Goal: Task Accomplishment & Management: Use online tool/utility

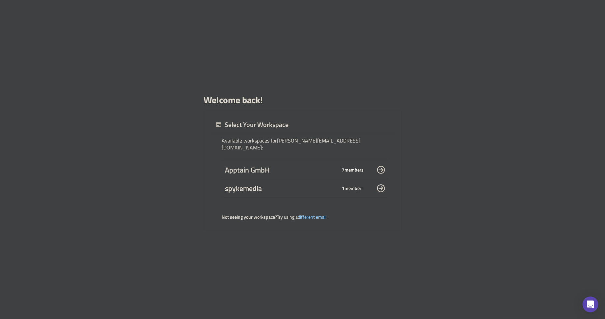
click at [172, 169] on div "Welcome back! Select Your Workspace Available workspaces for m.cabalquinto@spyk…" at bounding box center [302, 159] width 605 height 319
click at [253, 170] on span "Apptain GmbH" at bounding box center [281, 169] width 112 height 9
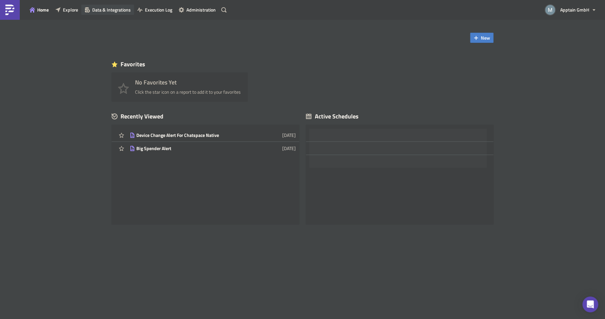
click at [103, 7] on span "Data & Integrations" at bounding box center [111, 9] width 39 height 7
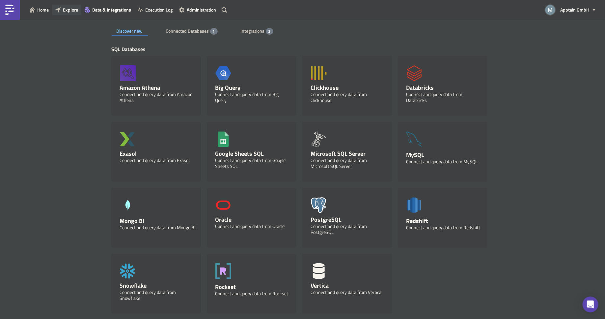
click at [73, 11] on span "Explore" at bounding box center [70, 9] width 15 height 7
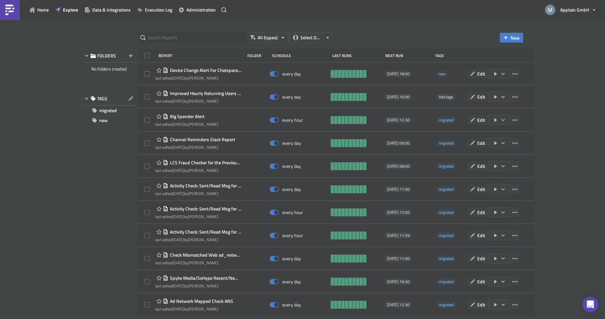
click at [578, 103] on div "All (types) Select Owner New FOLDERS No folders created TAGS migrated new Repor…" at bounding box center [302, 169] width 605 height 300
click at [513, 39] on span "New" at bounding box center [515, 37] width 9 height 7
click at [518, 54] on div "Report" at bounding box center [534, 54] width 44 height 7
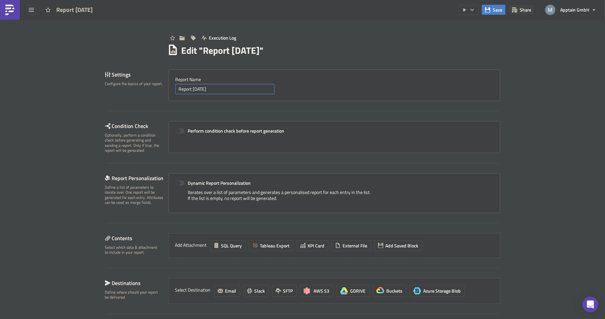
click at [205, 89] on input "Report [DATE]" at bounding box center [225, 89] width 99 height 10
paste input "Chaty Video Call Metrics (With VU Filters)"
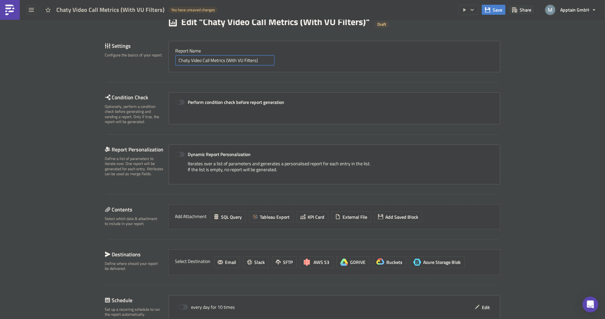
scroll to position [72, 0]
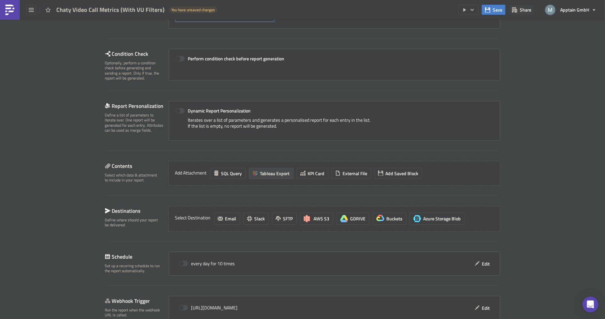
type input "Chaty Video Call Metrics (With VU Filters)"
click at [271, 174] on span "Tableau Export" at bounding box center [275, 173] width 30 height 7
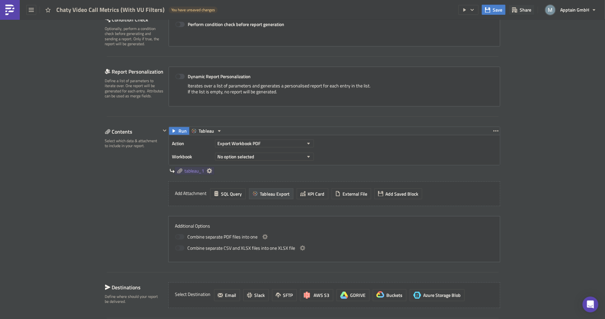
scroll to position [143, 0]
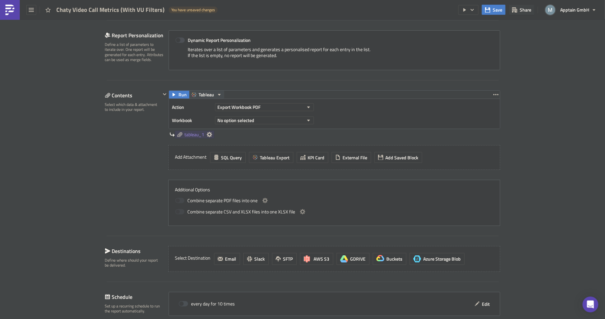
click at [217, 93] on icon "button" at bounding box center [219, 94] width 5 height 5
click at [223, 82] on div "Settings Configure the basics of your report. Report Nam﻿e Chaty Video Call Met…" at bounding box center [302, 148] width 395 height 443
click at [256, 116] on button "No option selected" at bounding box center [264, 120] width 99 height 8
click at [267, 76] on div "Report Personalization Define a list of parameters to iterate over. One report …" at bounding box center [302, 55] width 395 height 50
click at [258, 103] on button "Export Workbook PDF" at bounding box center [264, 107] width 99 height 8
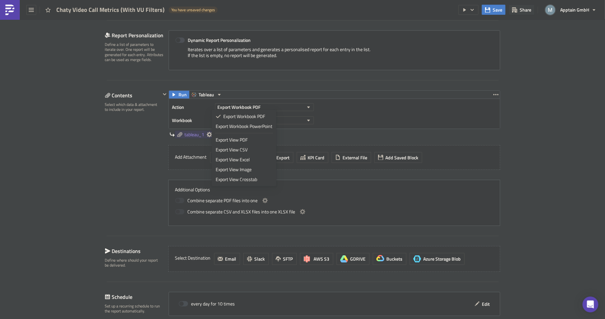
click at [262, 81] on div "Settings Configure the basics of your report. Report Nam﻿e Chaty Video Call Met…" at bounding box center [302, 148] width 395 height 443
click at [246, 120] on span "No option selected" at bounding box center [236, 120] width 37 height 7
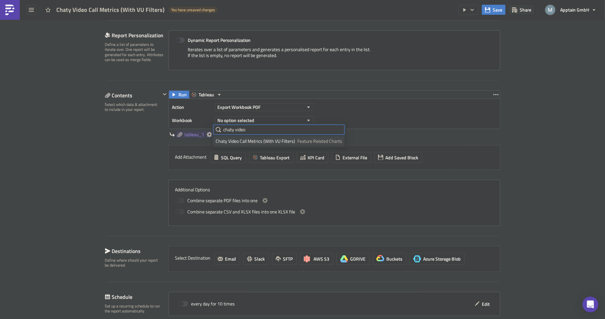
type input "chaty video"
click at [247, 142] on div "Chaty Video Call Metrics (With VU Filters)" at bounding box center [255, 141] width 79 height 7
click at [271, 156] on span "Tableau Export" at bounding box center [275, 157] width 30 height 7
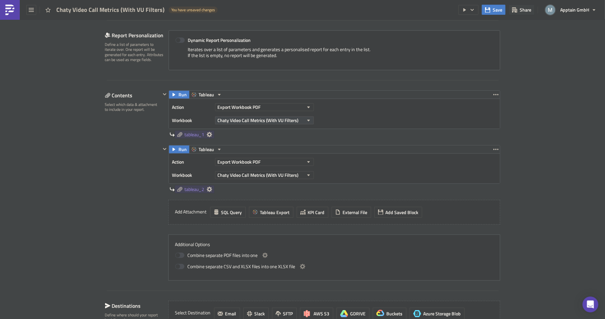
click at [307, 120] on icon "button" at bounding box center [308, 121] width 3 height 2
click at [301, 131] on div "tableau_1" at bounding box center [335, 135] width 331 height 8
click at [218, 94] on icon "button" at bounding box center [219, 95] width 3 height 2
click at [148, 165] on div "Contents Select which data & attachment to include in your report." at bounding box center [133, 185] width 56 height 190
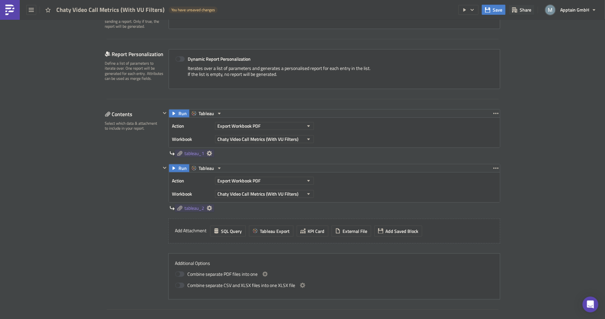
scroll to position [0, 0]
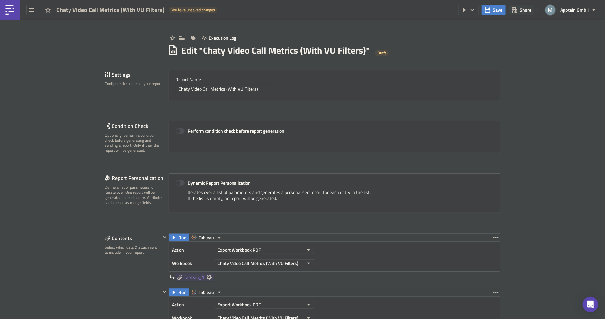
click at [469, 38] on div "Execution Log" at bounding box center [334, 30] width 333 height 23
click at [472, 11] on icon "button" at bounding box center [472, 9] width 5 height 5
click at [438, 31] on div "Execution Log" at bounding box center [334, 30] width 333 height 23
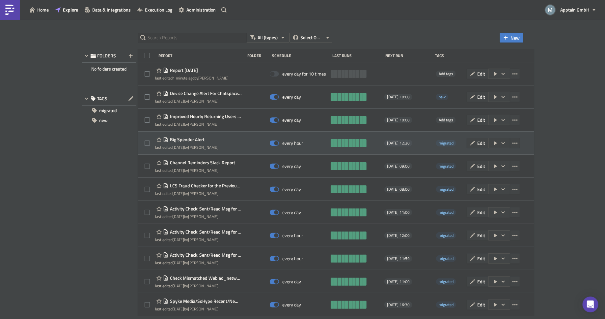
click at [203, 142] on span "Big Spender Alert" at bounding box center [186, 139] width 36 height 6
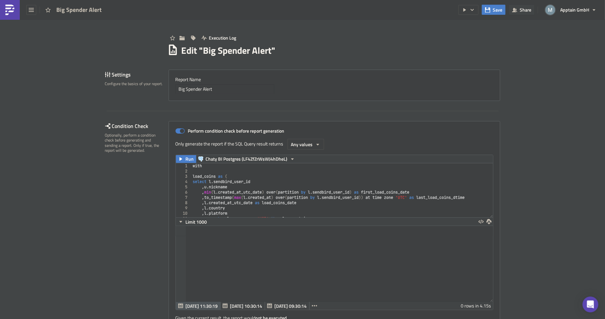
scroll to position [75, 318]
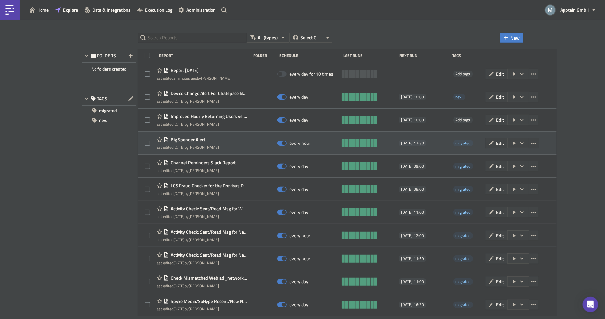
click at [204, 145] on div "last edited [DATE] by [PERSON_NAME]" at bounding box center [187, 147] width 63 height 5
click at [183, 140] on span "Big Spender Alert" at bounding box center [187, 139] width 36 height 6
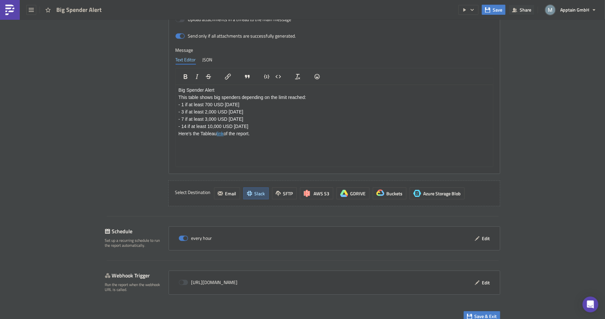
scroll to position [822, 0]
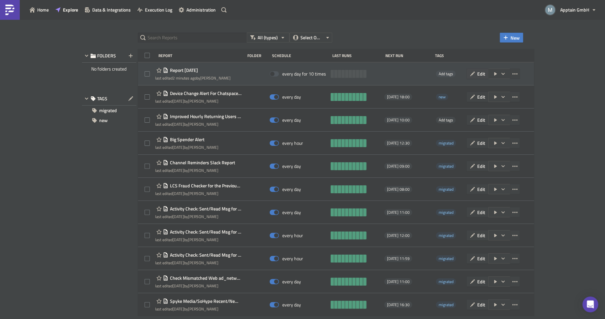
click at [476, 73] on icon "button" at bounding box center [472, 73] width 5 height 5
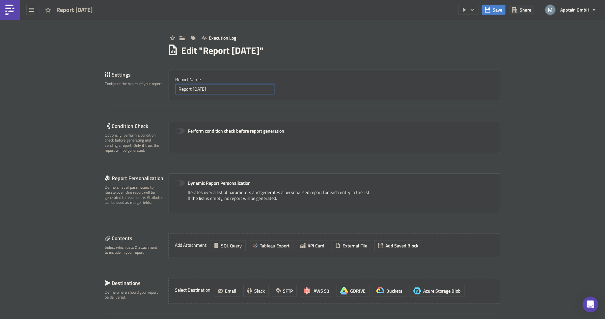
click at [241, 90] on input "Report [DATE]" at bounding box center [225, 89] width 99 height 10
paste input "Chaty Video Call Metrics (With VU Filters)"
type input "Chaty Video Call Metrics (With VU Filters)"
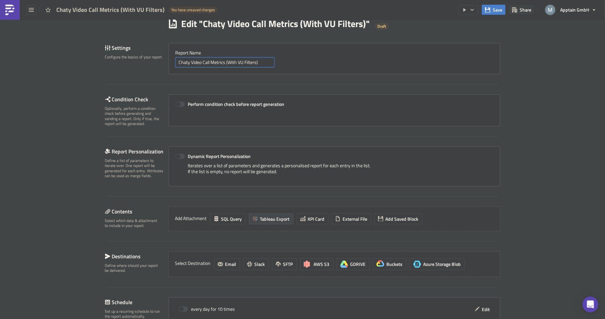
scroll to position [66, 0]
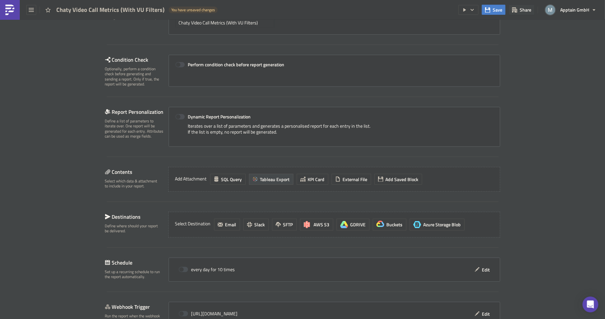
click at [267, 176] on span "Tableau Export" at bounding box center [275, 179] width 30 height 7
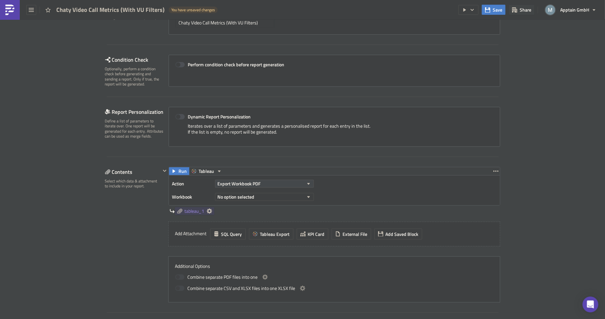
click at [295, 182] on button "Export Workbook PDF" at bounding box center [264, 184] width 99 height 8
click at [256, 215] on div "Export View PDF" at bounding box center [244, 216] width 57 height 7
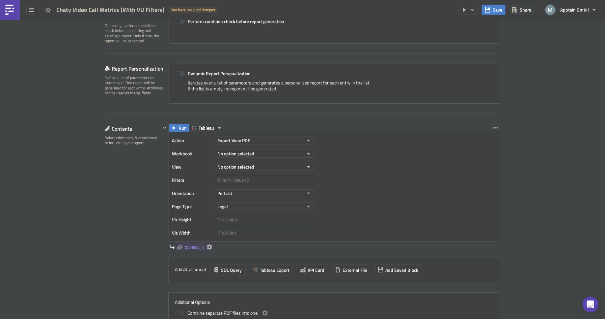
scroll to position [120, 0]
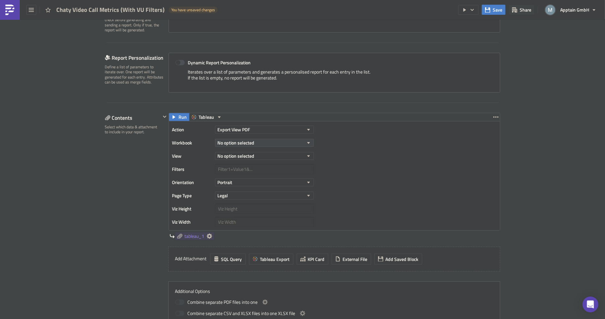
click at [280, 143] on button "No option selected" at bounding box center [264, 143] width 99 height 8
type input "chaty vi"
click at [291, 161] on div "Chaty Video Call Metrics (With VU Filters)" at bounding box center [255, 163] width 79 height 7
click at [290, 153] on button "No option selected" at bounding box center [264, 156] width 99 height 8
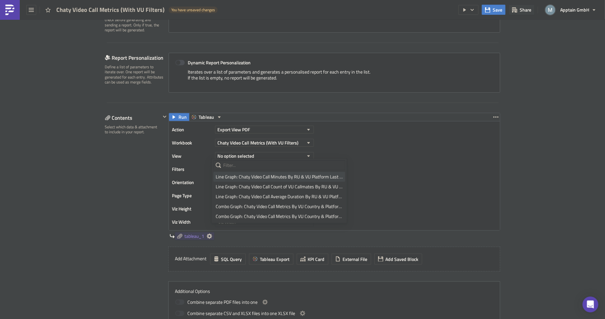
click at [267, 177] on div "Line Graph: Chaty Video Call Minutes By RU & VU Platform Last 60 Days" at bounding box center [279, 176] width 127 height 7
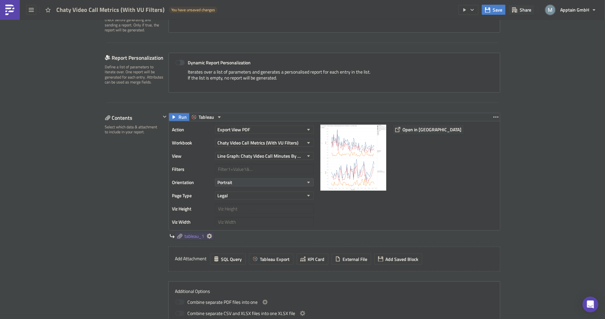
click at [280, 181] on button "Portrait" at bounding box center [264, 182] width 99 height 8
drag, startPoint x: 248, startPoint y: 203, endPoint x: 286, endPoint y: 203, distance: 37.9
click at [248, 203] on div "Landscape" at bounding box center [243, 201] width 55 height 7
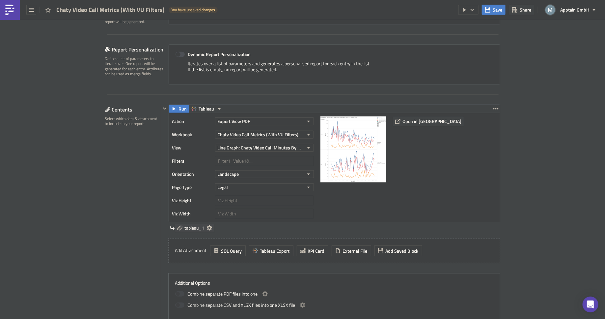
scroll to position [129, 0]
click at [195, 228] on span "tableau_1" at bounding box center [195, 227] width 20 height 6
click at [108, 205] on div "Contents Select which data & attachment to include in your report." at bounding box center [133, 211] width 56 height 215
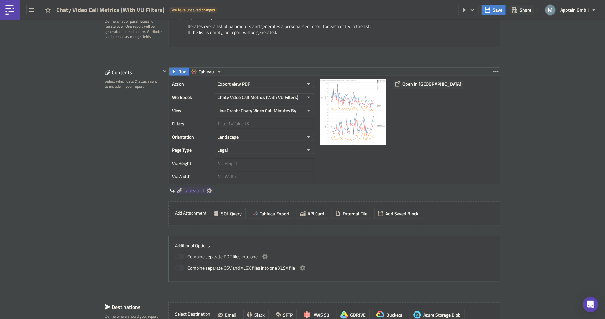
scroll to position [167, 0]
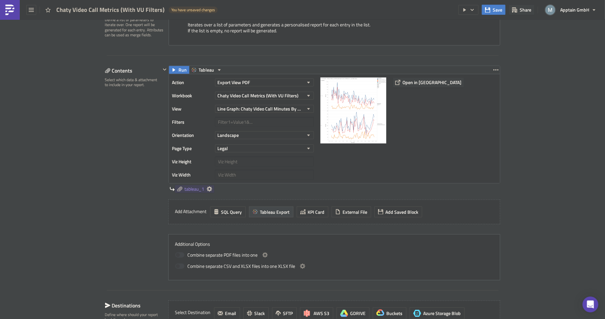
click at [271, 209] on span "Tableau Export" at bounding box center [275, 211] width 30 height 7
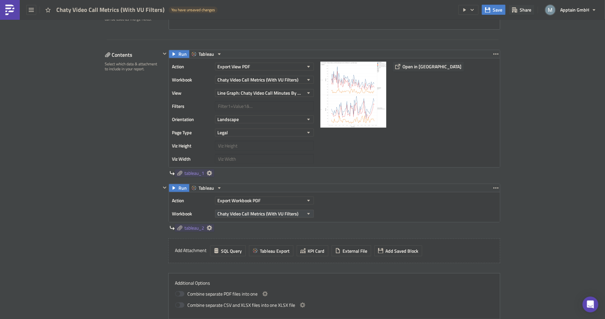
scroll to position [193, 0]
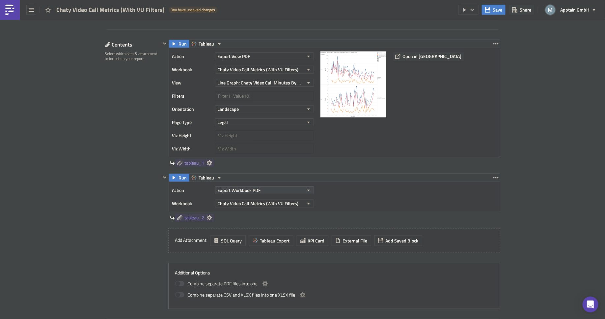
click at [297, 186] on button "Export Workbook PDF" at bounding box center [264, 190] width 99 height 8
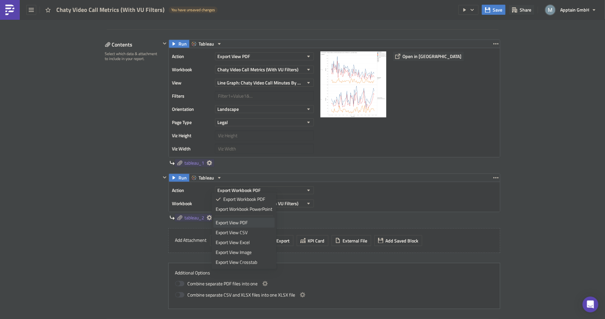
click at [255, 220] on div "Export View PDF" at bounding box center [244, 222] width 57 height 7
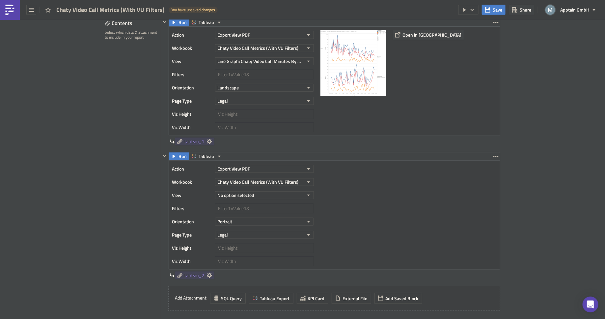
scroll to position [216, 0]
click at [271, 192] on button "No option selected" at bounding box center [264, 194] width 99 height 8
drag, startPoint x: 339, startPoint y: 195, endPoint x: 304, endPoint y: 195, distance: 34.6
click at [339, 195] on div "Action Export View PDF Workbook Chaty Video Call Metrics (With VU Filters) View…" at bounding box center [334, 214] width 331 height 109
click at [306, 193] on icon "button" at bounding box center [308, 194] width 5 height 5
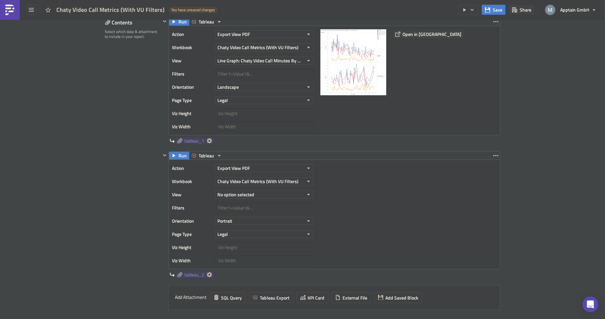
click at [344, 192] on div "Action Export View PDF Workbook Chaty Video Call Metrics (With VU Filters) View…" at bounding box center [334, 214] width 331 height 109
click at [307, 192] on icon "button" at bounding box center [308, 194] width 5 height 5
click at [373, 170] on div "Action Export View PDF Workbook Chaty Video Call Metrics (With VU Filters) View…" at bounding box center [334, 214] width 331 height 109
click at [293, 179] on span "Chaty Video Call Metrics (With VU Filters)" at bounding box center [258, 181] width 81 height 7
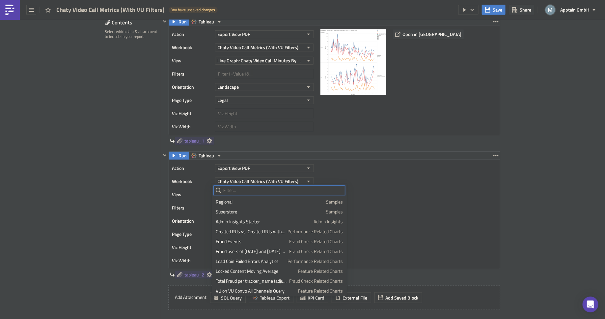
click at [285, 190] on input "text" at bounding box center [280, 190] width 132 height 10
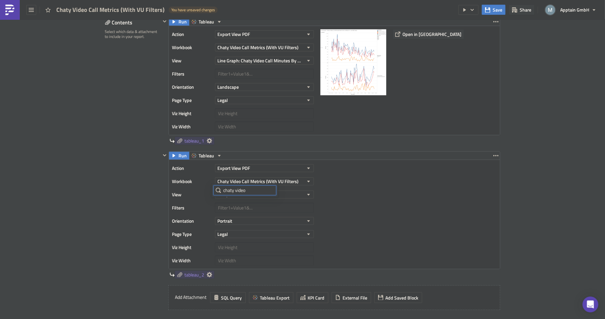
type input "chaty video"
click at [304, 176] on div "Chaty Video Call Metrics (With VU Filters)" at bounding box center [264, 181] width 99 height 10
click at [306, 179] on icon "button" at bounding box center [308, 181] width 5 height 5
type input "chaty video"
click at [355, 180] on div "Action Export View PDF Workbook Chaty Video Call Metrics (With VU Filters) View…" at bounding box center [334, 214] width 331 height 109
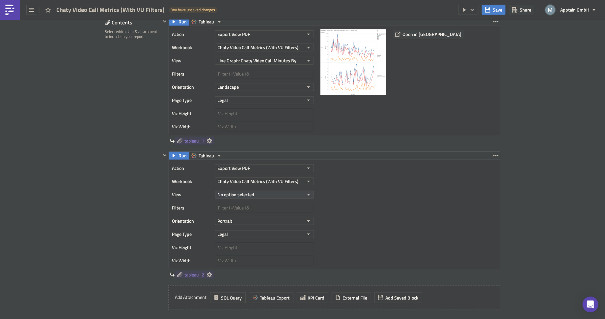
click at [308, 192] on icon "button" at bounding box center [308, 194] width 5 height 5
click at [257, 204] on input "text" at bounding box center [245, 203] width 63 height 10
click at [352, 204] on div "Action Export View PDF Workbook Chaty Video Call Metrics (With VU Filters) View…" at bounding box center [334, 214] width 331 height 109
click at [259, 195] on button "No option selected" at bounding box center [264, 194] width 99 height 8
click at [262, 205] on input "text" at bounding box center [245, 203] width 63 height 10
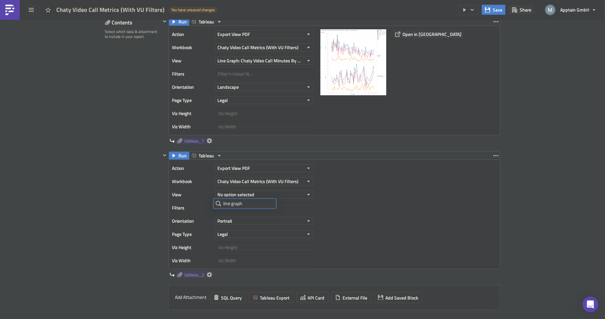
type input "line graph"
click at [352, 193] on div "Action Export View PDF Workbook Chaty Video Call Metrics (With VU Filters) View…" at bounding box center [334, 214] width 331 height 109
click at [306, 182] on icon "button" at bounding box center [308, 181] width 5 height 5
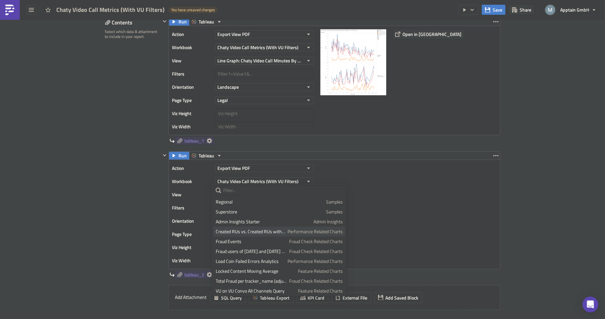
click at [241, 230] on div "Created RUs vs. Created RUs with new user AMV" at bounding box center [251, 231] width 70 height 7
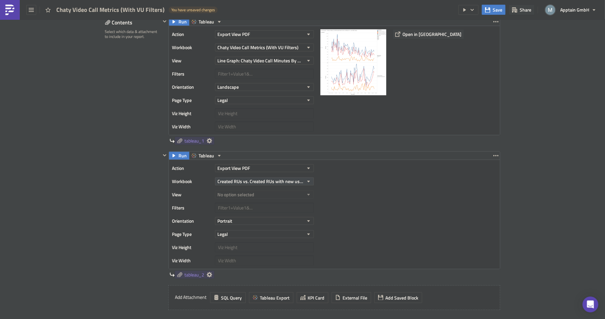
click at [306, 179] on icon "button" at bounding box center [308, 181] width 5 height 5
type input "chaty video"
click at [320, 191] on div "Action Export View PDF Workbook Created RUs vs. Created RUs with new user AMV V…" at bounding box center [334, 214] width 331 height 109
click at [303, 180] on button "Created RUs vs. Created RUs with new user AMV" at bounding box center [264, 181] width 99 height 8
click at [250, 190] on input "chaty video" at bounding box center [245, 190] width 63 height 10
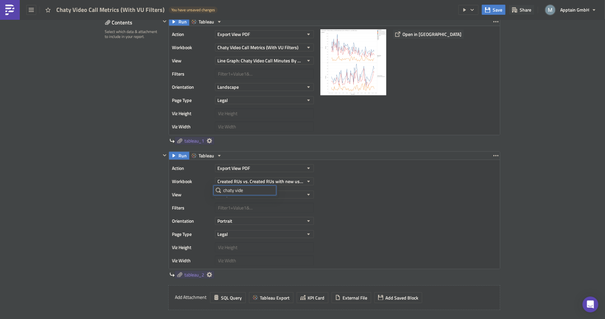
type input "chaty video"
click at [381, 174] on div "Action Export View PDF Workbook Created RUs vs. Created RUs with new user AMV V…" at bounding box center [334, 214] width 331 height 109
click at [255, 191] on button "No option selected" at bounding box center [264, 194] width 99 height 8
click at [373, 184] on div "Action Export View PDF Workbook Created RUs vs. Created RUs with new user AMV V…" at bounding box center [334, 214] width 331 height 109
click at [302, 178] on button "Created RUs vs. Created RUs with new user AMV" at bounding box center [264, 181] width 99 height 8
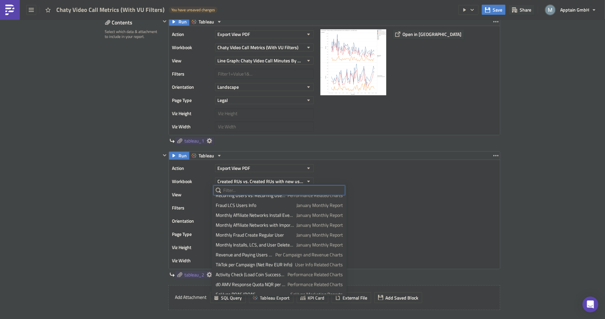
scroll to position [891, 0]
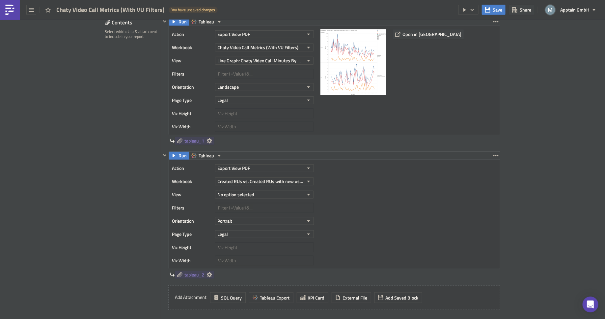
click at [345, 174] on div "Action Export View PDF Workbook Created RUs vs. Created RUs with new user AMV V…" at bounding box center [334, 214] width 331 height 109
click at [310, 179] on button "Created RUs vs. Created RUs with new user AMV" at bounding box center [264, 181] width 99 height 8
type input "chaty video"
click at [494, 154] on icon "button" at bounding box center [496, 155] width 5 height 5
click at [485, 193] on div "Remove" at bounding box center [497, 192] width 44 height 7
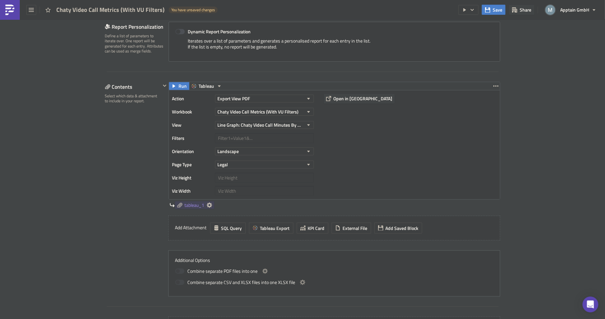
scroll to position [151, 0]
click at [138, 197] on div "Contents Select which data & attachment to include in your report." at bounding box center [133, 189] width 56 height 215
click at [494, 86] on icon "button" at bounding box center [496, 86] width 5 height 1
click at [482, 100] on div "Duplicate" at bounding box center [497, 101] width 44 height 7
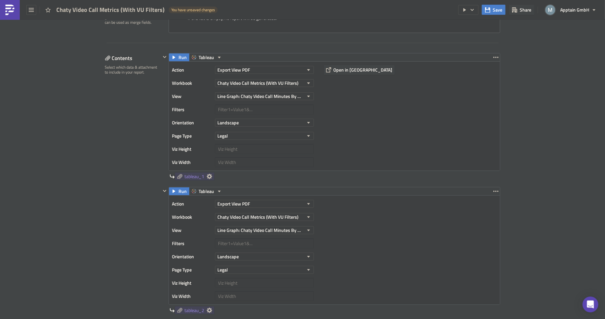
scroll to position [232, 0]
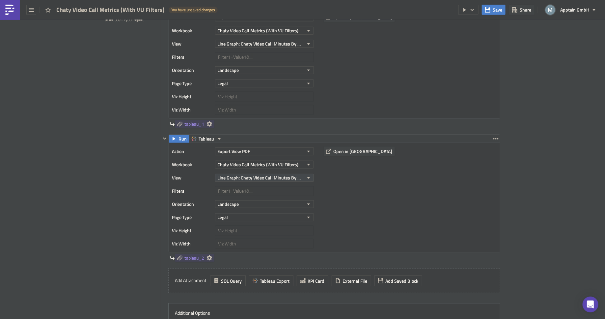
click at [307, 176] on icon "button" at bounding box center [308, 177] width 5 height 5
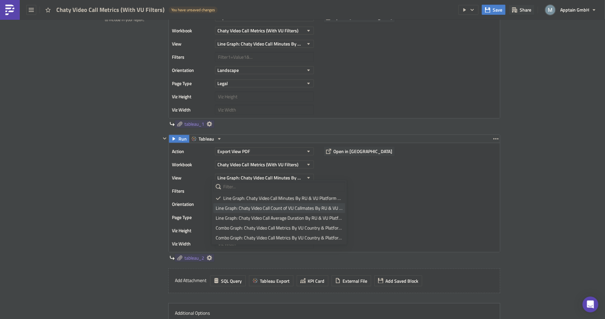
click at [260, 208] on div "Line Graph: Chaty Video Call Count of VU Callmates By RU & VU Platform Last 60 …" at bounding box center [279, 208] width 127 height 7
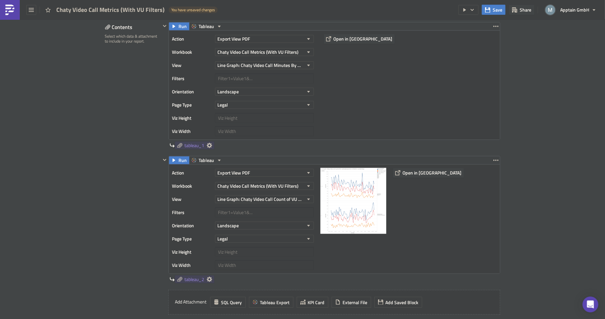
scroll to position [211, 0]
click at [494, 159] on icon "button" at bounding box center [496, 159] width 5 height 5
click at [487, 171] on div "Duplicate" at bounding box center [497, 174] width 44 height 7
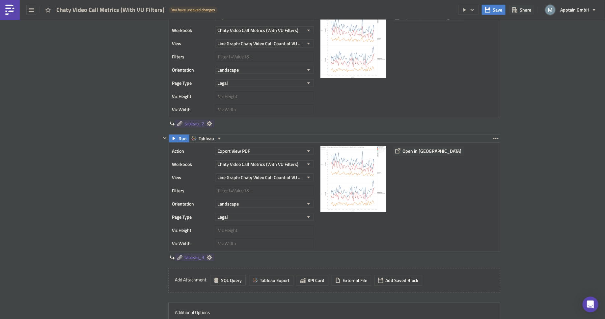
scroll to position [375, 0]
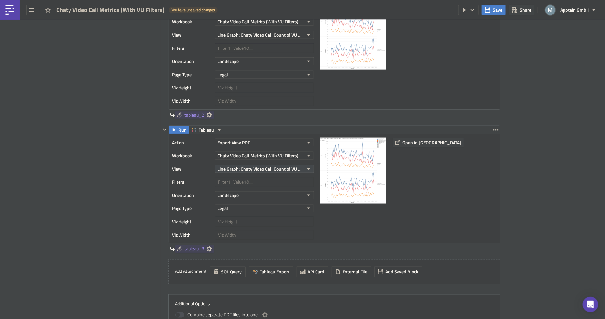
click at [307, 167] on icon "button" at bounding box center [308, 168] width 5 height 5
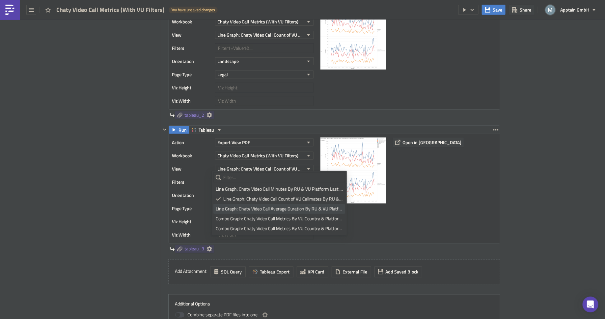
click at [262, 209] on div "Line Graph: Chaty Video Call Average Duration By RU & VU Platform Last 60 Days" at bounding box center [279, 208] width 127 height 7
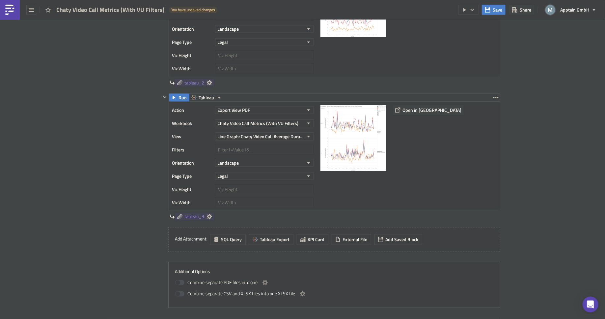
scroll to position [424, 0]
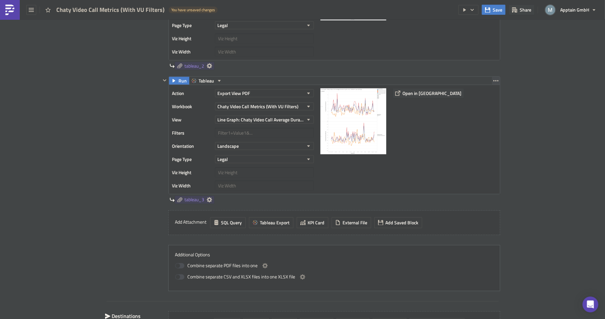
click at [495, 79] on icon "button" at bounding box center [496, 80] width 5 height 5
click at [493, 92] on div "Duplicate" at bounding box center [497, 94] width 44 height 7
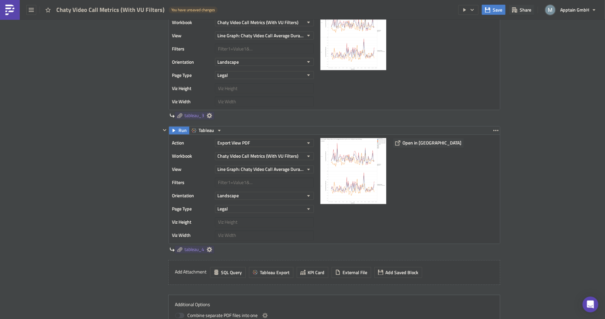
scroll to position [521, 0]
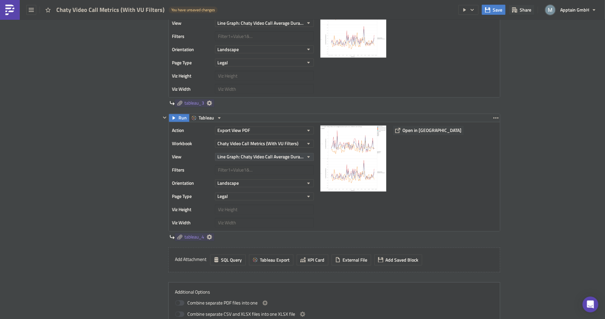
click at [306, 156] on icon "button" at bounding box center [308, 156] width 5 height 5
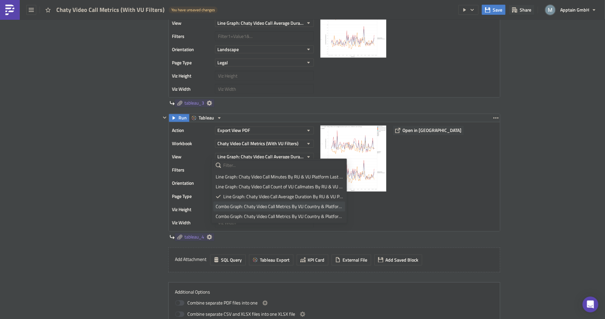
click at [283, 205] on div "Combo Graph: Chaty Video Call Metrics By VU Country & Platform (Native RU Calle…" at bounding box center [279, 206] width 127 height 7
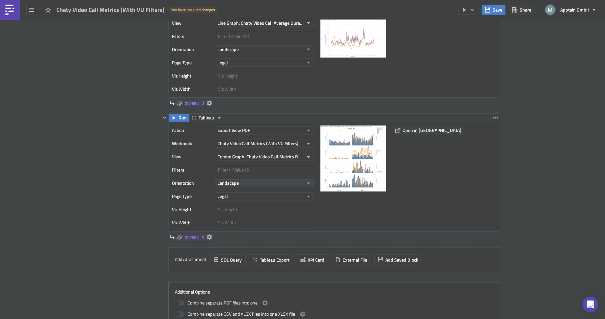
click at [307, 183] on icon "button" at bounding box center [308, 184] width 3 height 2
click at [248, 192] on div "Portrait" at bounding box center [243, 191] width 55 height 7
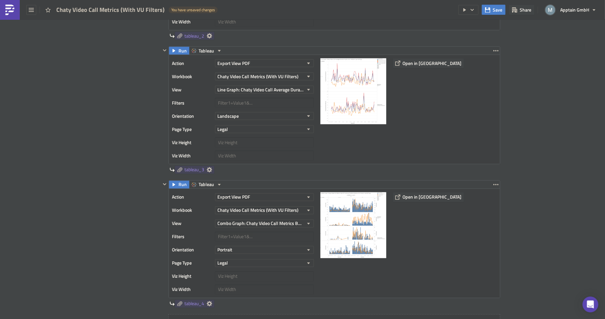
scroll to position [471, 0]
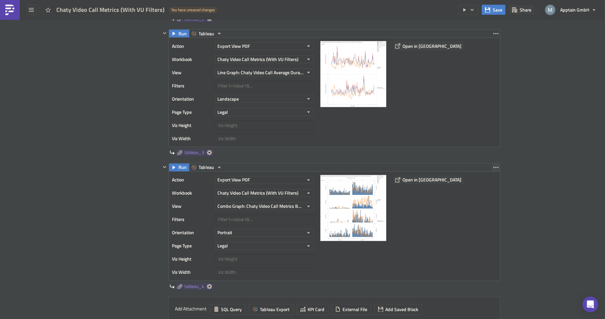
click at [494, 166] on icon "button" at bounding box center [496, 167] width 5 height 5
click at [483, 182] on div "Duplicate" at bounding box center [497, 181] width 44 height 7
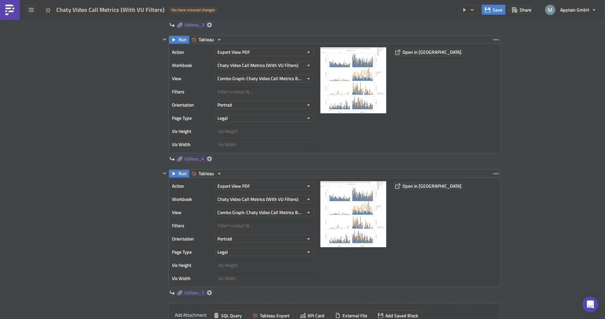
scroll to position [602, 0]
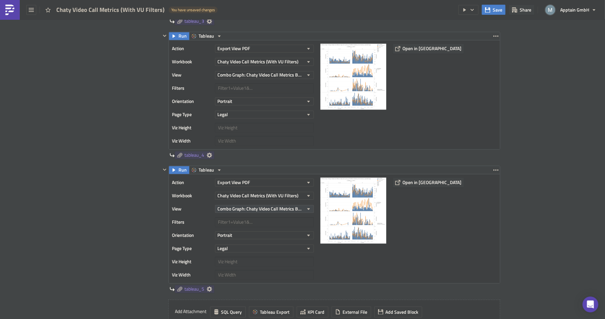
click at [306, 206] on icon "button" at bounding box center [308, 208] width 5 height 5
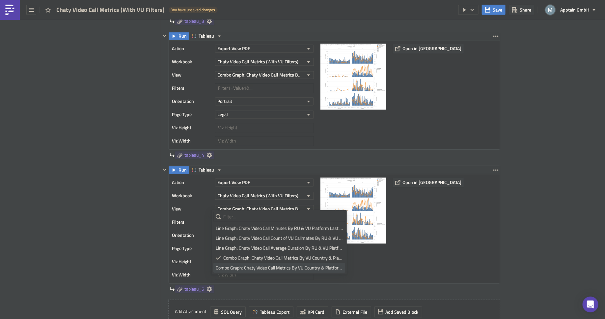
click at [254, 268] on div "Combo Graph: Chaty Video Call Metrics By VU Country & Platform (Web RU Callers)…" at bounding box center [279, 267] width 127 height 7
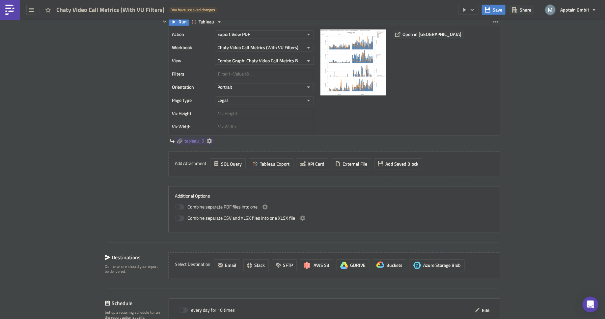
scroll to position [795, 0]
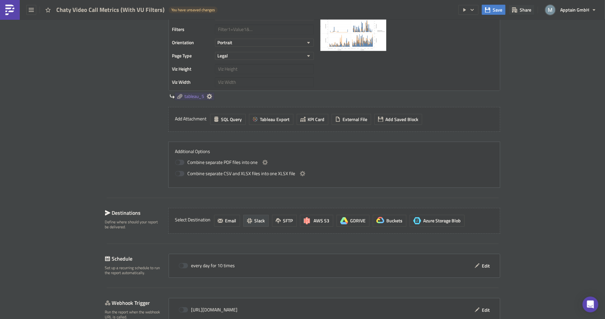
click at [255, 217] on span "Slack" at bounding box center [260, 220] width 11 height 7
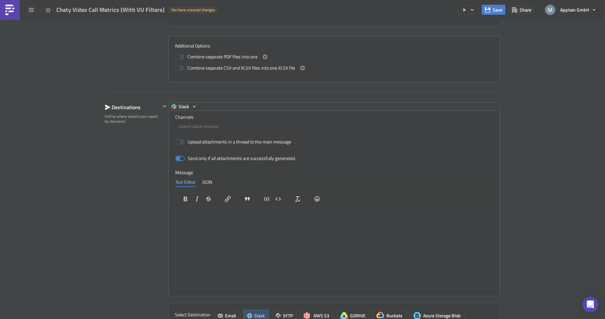
scroll to position [901, 0]
click at [124, 196] on div "Destinations Define where should your report be delivered." at bounding box center [133, 215] width 56 height 226
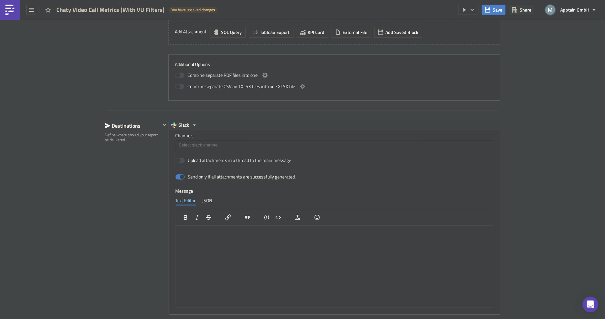
scroll to position [883, 0]
click at [226, 235] on html at bounding box center [334, 230] width 317 height 11
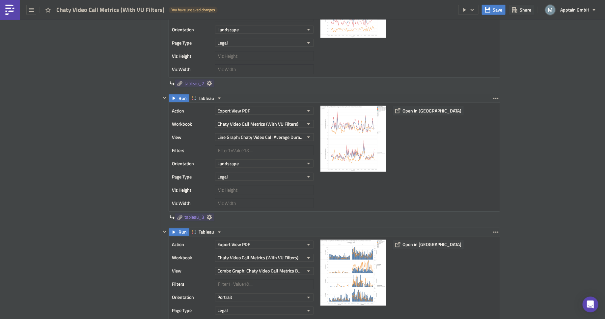
scroll to position [0, 0]
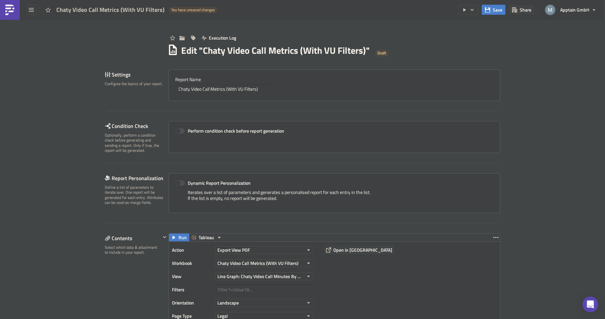
click at [270, 89] on input "Chaty Video Call Metrics (With VU Filters)" at bounding box center [225, 89] width 99 height 10
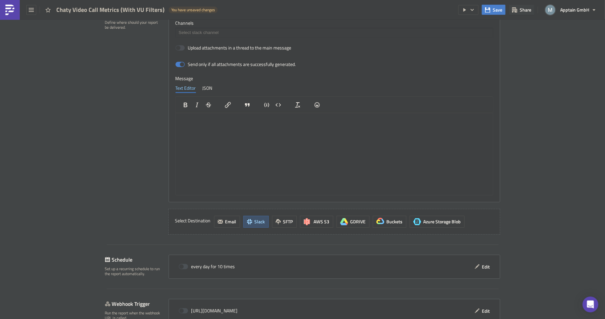
scroll to position [984, 0]
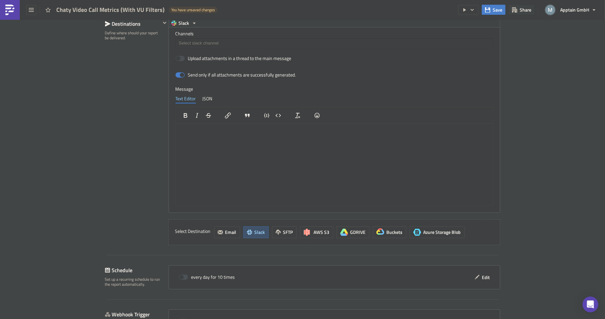
click at [227, 134] on html at bounding box center [334, 128] width 317 height 11
paste body "Rich Text Area. Press ALT-0 for help."
click at [184, 113] on icon "Bold" at bounding box center [186, 115] width 4 height 5
drag, startPoint x: 191, startPoint y: 135, endPoint x: 174, endPoint y: 134, distance: 17.1
click at [176, 134] on html "Chaty Video Call Metrics (With VU Filters) sd ﻿as" at bounding box center [334, 132] width 317 height 18
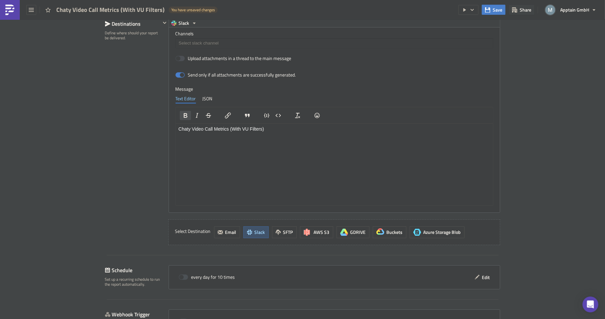
click at [182, 112] on icon "Bold" at bounding box center [186, 115] width 8 height 8
drag, startPoint x: 188, startPoint y: 135, endPoint x: 172, endPoint y: 135, distance: 15.5
click at [176, 135] on html "Chaty Video Call Metrics (With VU Filters) ﻿s ﻿s" at bounding box center [334, 132] width 317 height 18
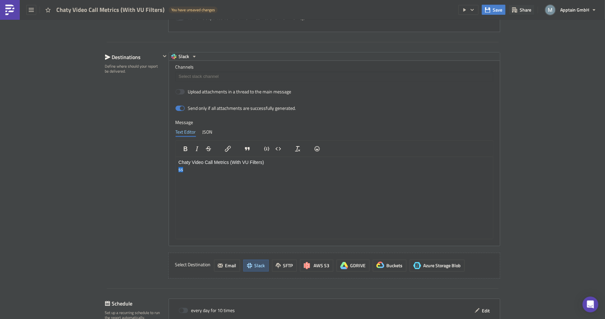
scroll to position [916, 0]
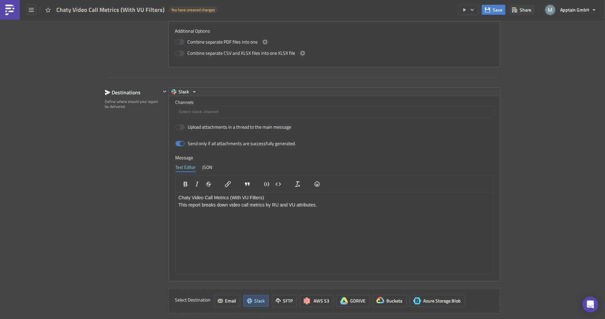
click at [230, 217] on html "Chaty Video Call Metrics (With VU Filters) This report breaks down video call m…" at bounding box center [334, 204] width 317 height 25
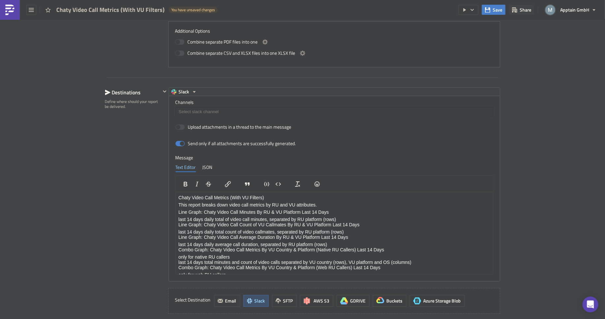
scroll to position [0, 0]
click at [178, 212] on p "Line Graph: Chaty Video Call Minutes By RU & VU Platform Last 14 Days" at bounding box center [334, 211] width 312 height 5
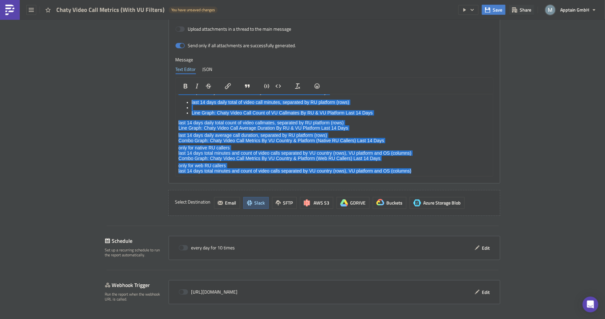
scroll to position [1026, 0]
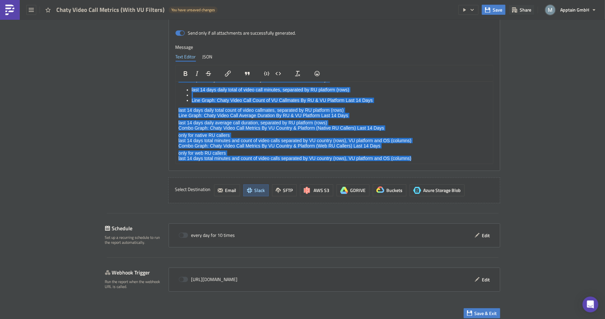
drag, startPoint x: 178, startPoint y: 109, endPoint x: 306, endPoint y: 345, distance: 269.1
click at [306, 163] on html "Chaty Video Call Metrics (With VU Filters) This report breaks down video call m…" at bounding box center [334, 107] width 317 height 111
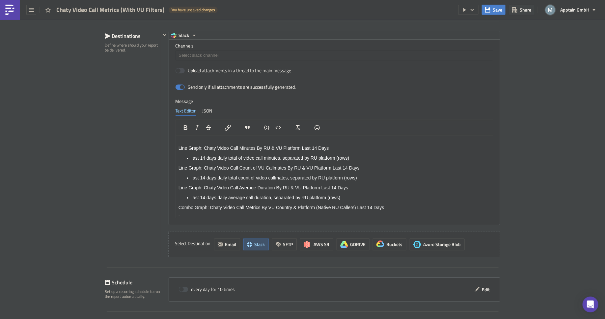
scroll to position [20, 0]
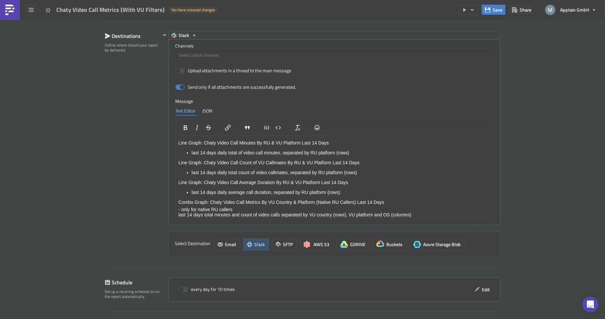
click at [178, 215] on p "- only for native RU callers last 14 days total minutes and count of video call…" at bounding box center [334, 211] width 312 height 11
click at [443, 216] on p "- only for native RU callers - last 14 days total minutes and count of video ca…" at bounding box center [334, 211] width 312 height 11
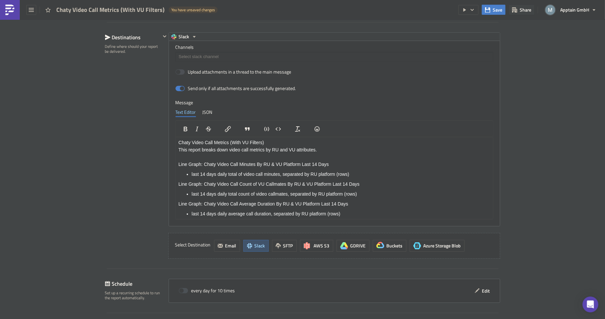
scroll to position [969, 0]
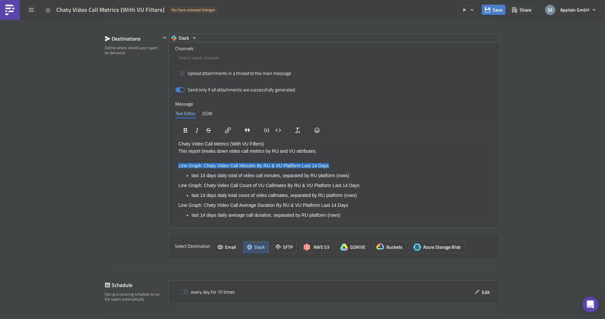
drag, startPoint x: 335, startPoint y: 164, endPoint x: 174, endPoint y: 165, distance: 160.8
click at [176, 165] on html "Chaty Video Call Metrics (With VU Filters) This report breaks down video call m…" at bounding box center [334, 205] width 317 height 134
click at [225, 127] on icon "Insert/edit link" at bounding box center [228, 130] width 6 height 6
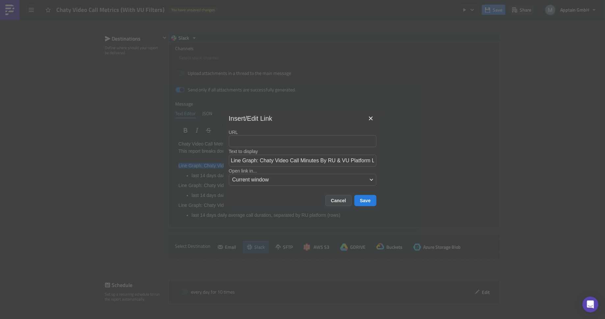
type input "https://eu-west-1a.online.tableau.com/#/site/apptain/views/ChatyVideoCallMetric…"
click at [369, 200] on button "Save" at bounding box center [366, 200] width 22 height 11
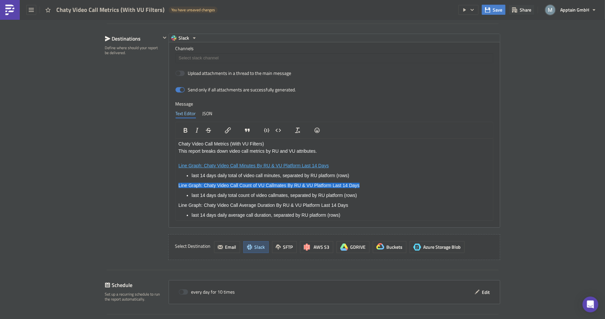
drag, startPoint x: 363, startPoint y: 185, endPoint x: 201, endPoint y: 150, distance: 166.1
click at [176, 185] on html "Chaty Video Call Metrics (With VU Filters) This report breaks down video call m…" at bounding box center [334, 205] width 317 height 134
click at [224, 126] on icon "Insert/edit link" at bounding box center [228, 130] width 8 height 8
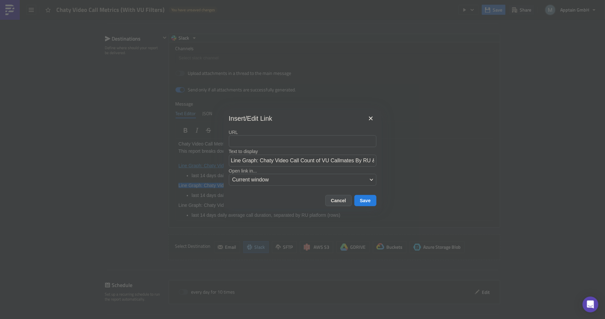
type input "https://eu-west-1a.online.tableau.com/#/site/apptain/views/ChatyVideoCallMetric…"
click at [367, 200] on button "Save" at bounding box center [366, 200] width 22 height 11
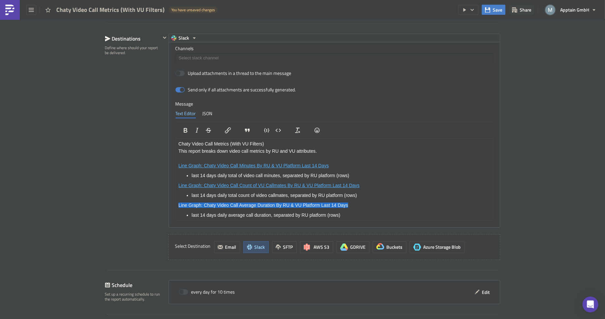
drag, startPoint x: 353, startPoint y: 204, endPoint x: 177, endPoint y: 207, distance: 176.0
click at [177, 206] on html "Chaty Video Call Metrics (With VU Filters) This report breaks down video call m…" at bounding box center [334, 205] width 317 height 134
click at [224, 126] on icon "Insert/edit link" at bounding box center [228, 130] width 8 height 8
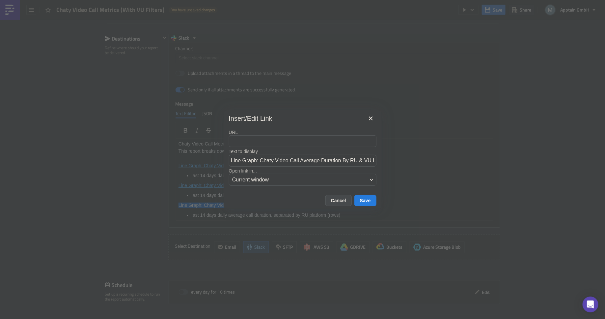
type input "https://eu-west-1a.online.tableau.com/#/site/apptain/views/ChatyVideoCallMetric…"
drag, startPoint x: 367, startPoint y: 200, endPoint x: 195, endPoint y: 65, distance: 218.5
click at [367, 200] on button "Save" at bounding box center [366, 200] width 22 height 11
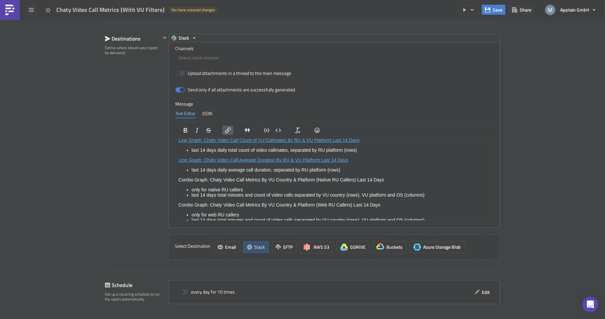
scroll to position [53, 0]
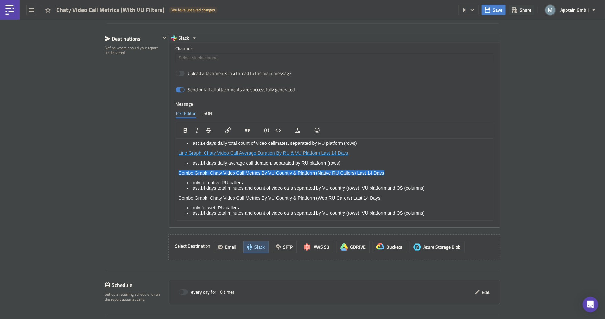
drag, startPoint x: 389, startPoint y: 172, endPoint x: 178, endPoint y: 171, distance: 211.3
click at [178, 171] on html "Chaty Video Call Metrics (With VU Filters) This report breaks down video call m…" at bounding box center [334, 153] width 317 height 134
click at [226, 126] on icon "Insert/edit link" at bounding box center [228, 130] width 8 height 8
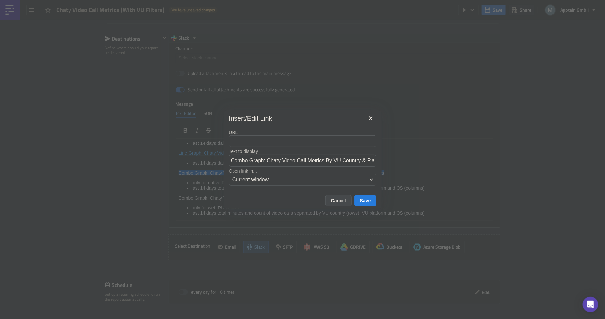
type input "https://eu-west-1a.online.tableau.com/#/site/apptain/views/ChatyVideoCallMetric…"
click at [366, 199] on button "Save" at bounding box center [366, 200] width 22 height 11
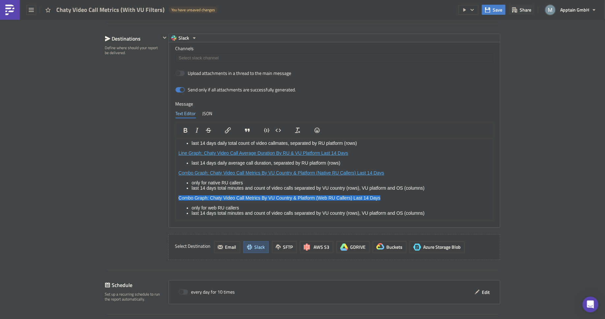
drag, startPoint x: 385, startPoint y: 198, endPoint x: 346, endPoint y: 329, distance: 136.6
click at [176, 194] on html "Chaty Video Call Metrics (With VU Filters) This report breaks down video call m…" at bounding box center [334, 153] width 317 height 134
click at [225, 128] on icon "Insert/edit link" at bounding box center [228, 130] width 8 height 8
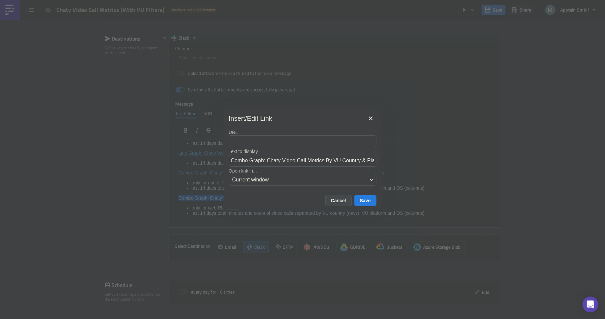
type input "https://eu-west-1a.online.tableau.com/#/site/apptain/views/ChatyVideoCallMetric…"
click at [368, 200] on button "Save" at bounding box center [366, 200] width 22 height 11
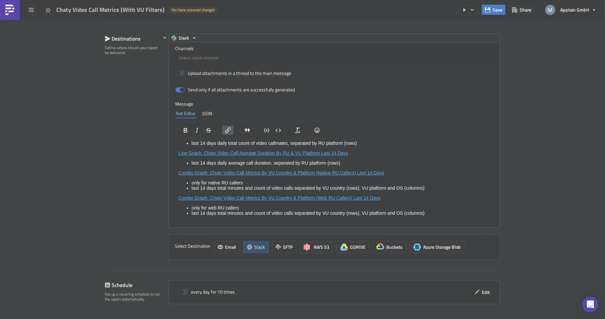
click at [260, 215] on li "last 14 days total minutes and count of video calls separated by VU country (ro…" at bounding box center [340, 212] width 299 height 5
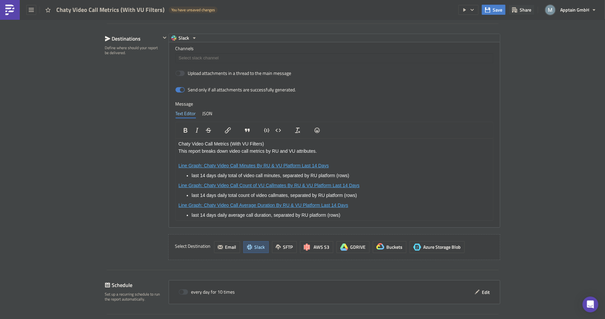
scroll to position [0, 0]
click at [271, 145] on p "Chaty Video Call Metrics (With VU Filters)" at bounding box center [334, 143] width 312 height 5
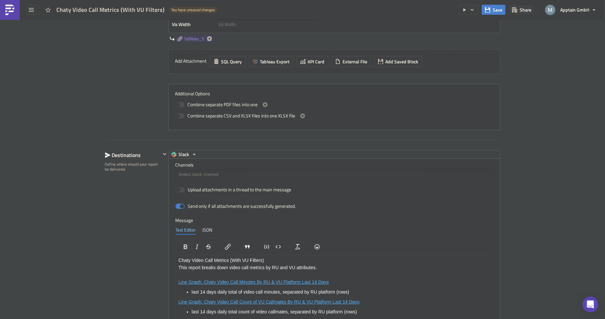
scroll to position [862, 0]
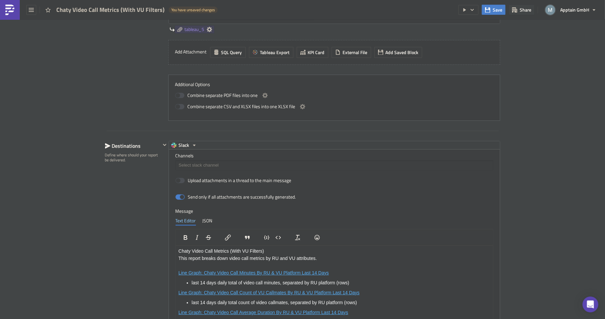
click at [272, 247] on html "Chaty Video Call Metrics (With VU Filters) This report breaks down video call m…" at bounding box center [334, 312] width 317 height 134
click at [278, 249] on p "Chaty Video Call Metrics (With VU Filters)" at bounding box center [334, 250] width 312 height 5
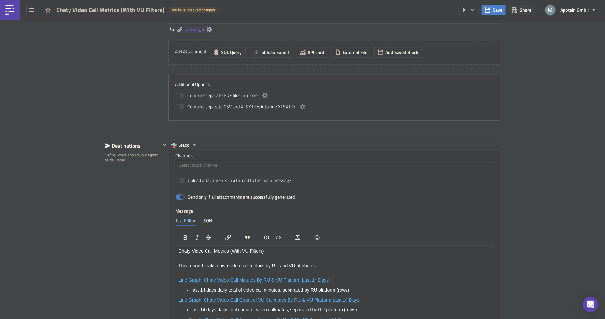
click at [130, 265] on div "Destinations Define where should your report be delivered." at bounding box center [133, 254] width 56 height 226
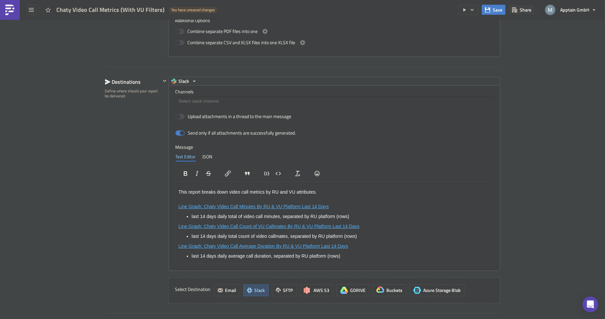
scroll to position [3, 0]
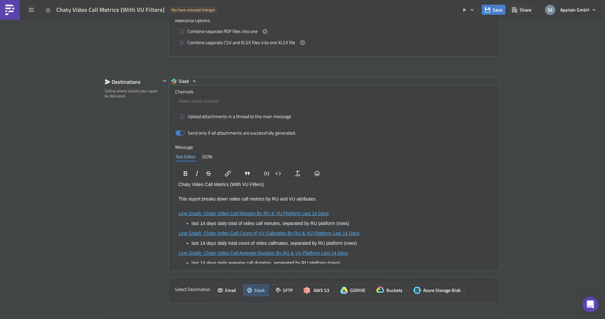
click at [318, 214] on link "Line Graph: Chaty Video Call Minutes By RU & VU Platform Last 14 Days" at bounding box center [253, 212] width 151 height 5
click at [348, 232] on link "Line Graph: Chaty Video Call Count of VU Callmates By RU & VU Platform Last 14 …" at bounding box center [268, 232] width 181 height 5
click at [335, 251] on link "Line Graph: Chaty Video Call Average Duration By RU & VU Platform Last 14 Days" at bounding box center [263, 250] width 170 height 5
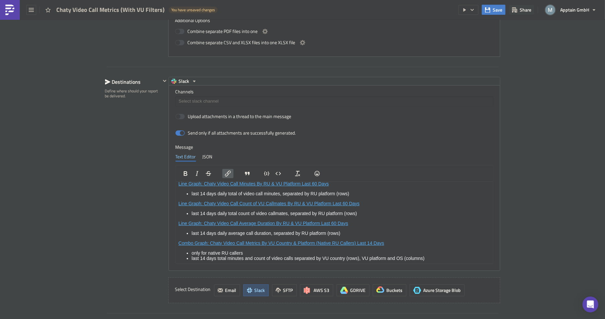
scroll to position [32, 0]
click at [372, 244] on link "Combo Graph: Chaty Video Call Metrics By VU Country & Platform (Native RU Calle…" at bounding box center [281, 242] width 206 height 5
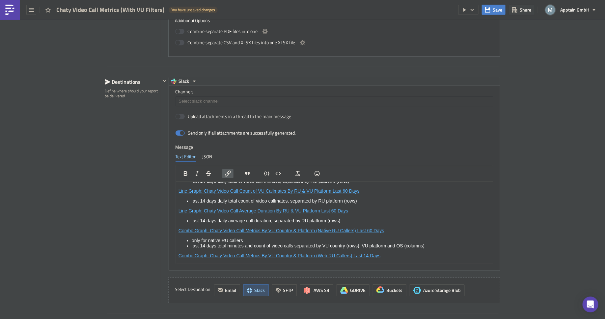
scroll to position [47, 0]
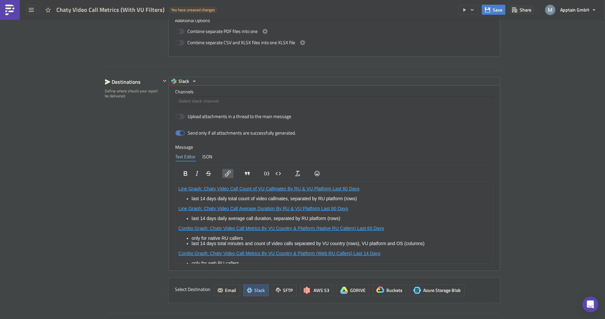
click at [369, 254] on link "Combo Graph: Chaty Video Call Metrics By VU Country & Platform (Web RU Callers)…" at bounding box center [279, 252] width 202 height 5
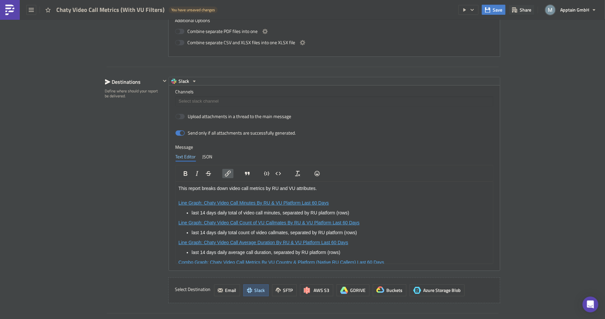
scroll to position [11, 0]
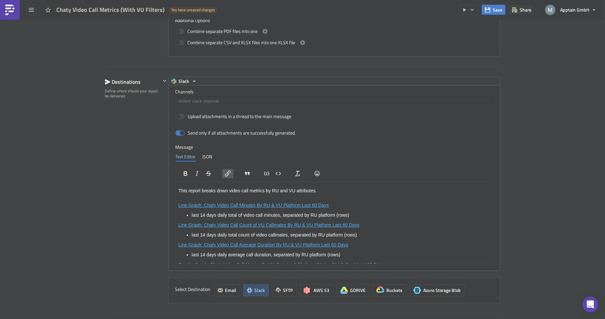
click at [206, 215] on li "last 14 days daily total of video call minutes, separated by RU platform (rows)" at bounding box center [340, 214] width 299 height 5
click at [204, 234] on li "last 14 days daily total count of video callmates, separated by RU platform (ro…" at bounding box center [340, 234] width 299 height 5
click at [205, 254] on li "last 14 days daily average call duration, separated by RU platform (rows)" at bounding box center [340, 253] width 299 height 5
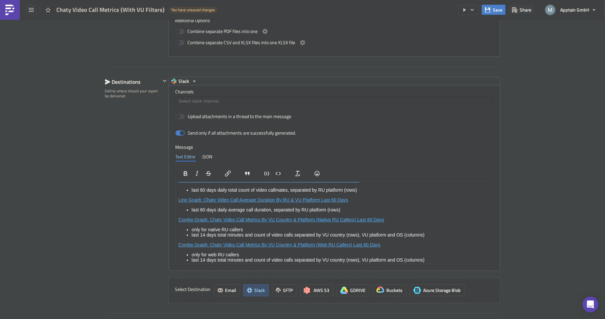
scroll to position [57, 0]
click at [205, 235] on li "last 14 days total minutes and count of video calls separated by VU country (ro…" at bounding box center [340, 233] width 299 height 5
click at [205, 258] on li "last 14 days total minutes and count of video calls separated by VU country (ro…" at bounding box center [340, 258] width 299 height 5
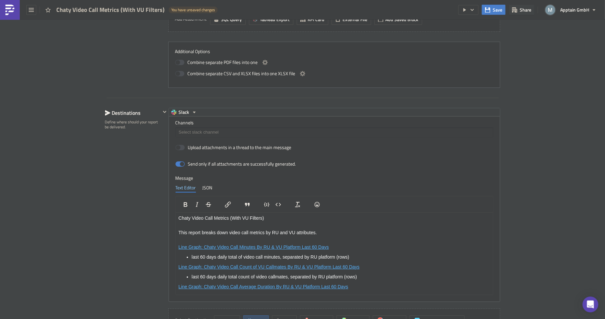
scroll to position [795, 0]
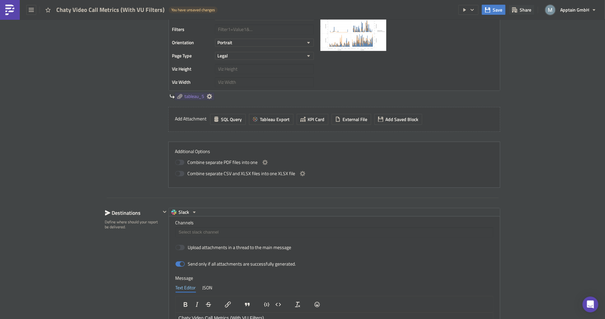
click at [204, 230] on input at bounding box center [334, 232] width 314 height 7
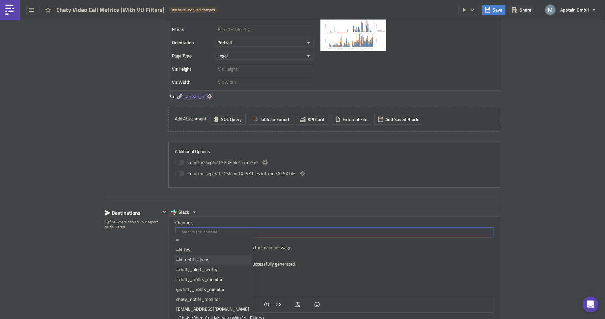
click at [196, 247] on div "#bi-test" at bounding box center [212, 249] width 73 height 7
click at [138, 255] on div "Destinations Define where should your report be delivered." at bounding box center [133, 321] width 56 height 226
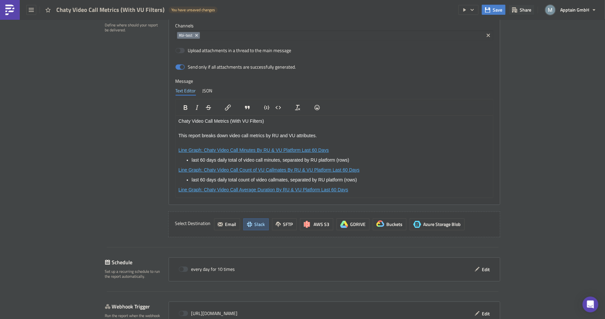
scroll to position [1026, 0]
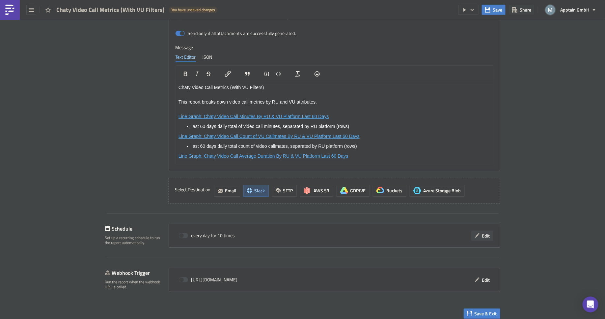
click at [476, 233] on icon "button" at bounding box center [477, 235] width 5 height 5
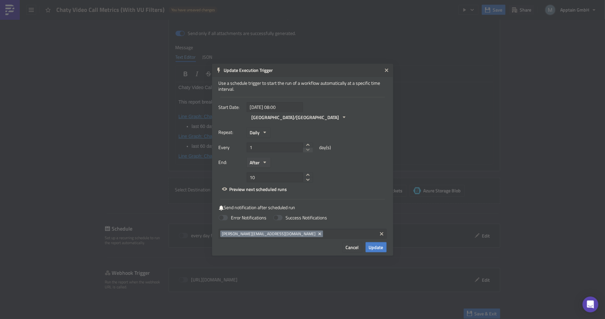
click at [262, 158] on button "After" at bounding box center [259, 162] width 24 height 10
click at [265, 171] on div "Never" at bounding box center [278, 174] width 55 height 7
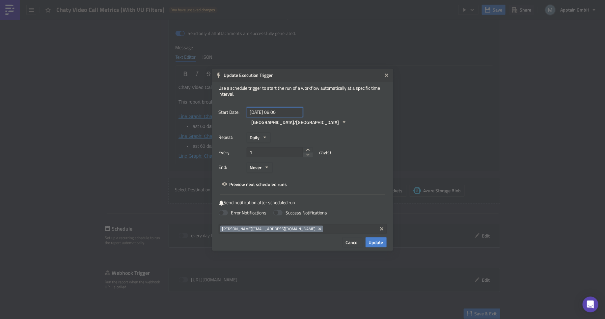
select select "7"
select select "2025"
drag, startPoint x: 287, startPoint y: 117, endPoint x: 276, endPoint y: 117, distance: 10.9
click at [276, 117] on input "2025-08-18 08:00" at bounding box center [275, 112] width 56 height 10
type input "[DATE] 13:00"
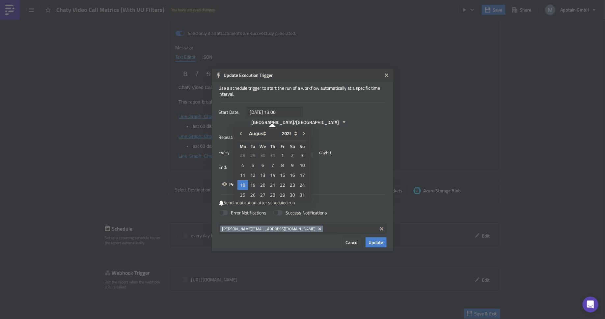
click at [365, 150] on div "Every 1 day(s)" at bounding box center [303, 154] width 168 height 15
click at [225, 210] on span at bounding box center [223, 212] width 9 height 5
click at [6, 5] on input "Error Notifications" at bounding box center [3, 3] width 4 height 4
checkbox input "true"
click at [378, 239] on span "Update" at bounding box center [376, 242] width 15 height 7
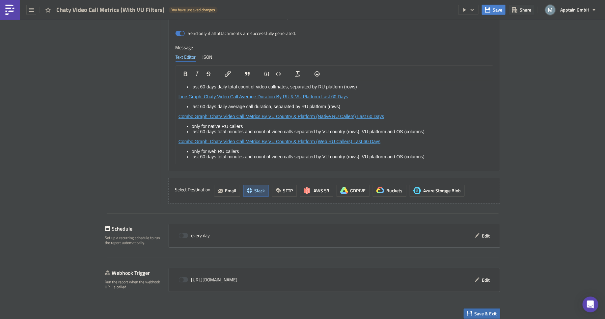
click at [483, 310] on span "Save & Exit" at bounding box center [486, 313] width 22 height 7
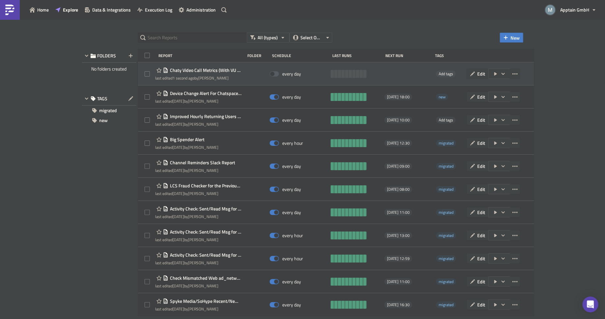
click at [276, 73] on span at bounding box center [274, 73] width 9 height 5
click at [276, 73] on input "checkbox" at bounding box center [273, 74] width 4 height 4
checkbox input "true"
click at [453, 74] on span "Add tags" at bounding box center [446, 74] width 15 height 6
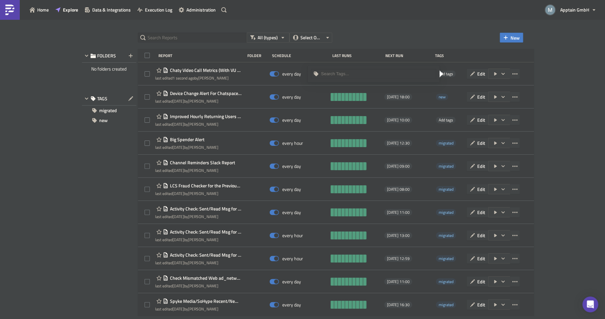
click at [382, 74] on input at bounding box center [377, 74] width 113 height 7
type input "new"
click at [578, 73] on div "All (types) Select Owner New FOLDERS No folders created TAGS migrated new Repor…" at bounding box center [302, 169] width 605 height 300
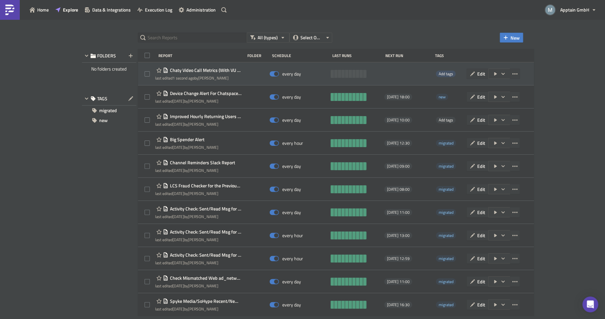
click at [453, 74] on span "Add tags" at bounding box center [446, 74] width 15 height 6
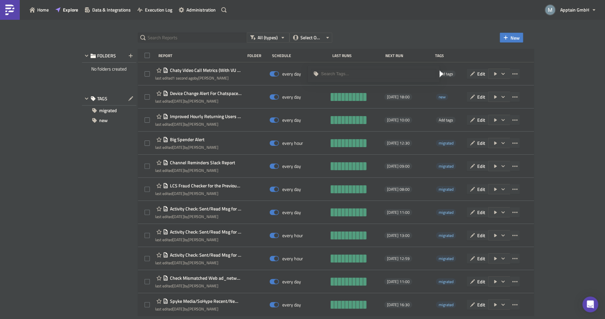
click at [360, 77] on div at bounding box center [377, 75] width 113 height 8
click at [329, 97] on div "new" at bounding box center [374, 95] width 117 height 7
click at [563, 104] on div "All (types) Select Owner New FOLDERS No folders created TAGS migrated new Repor…" at bounding box center [302, 169] width 605 height 300
